Goal: Entertainment & Leisure: Consume media (video, audio)

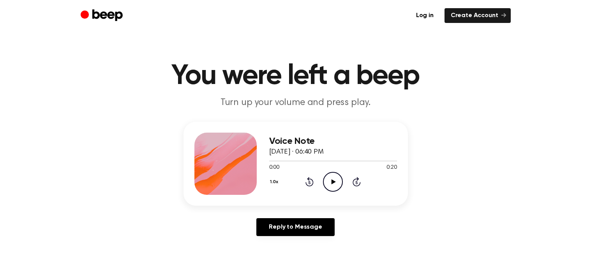
click at [330, 175] on icon "Play Audio" at bounding box center [333, 182] width 20 height 20
click at [339, 185] on icon "Play Audio" at bounding box center [333, 182] width 20 height 20
click at [341, 180] on icon "Play Audio" at bounding box center [333, 182] width 20 height 20
